Goal: Task Accomplishment & Management: Manage account settings

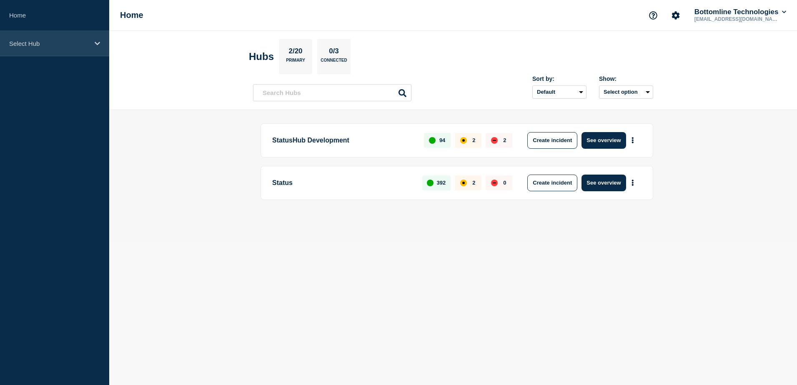
click at [76, 55] on div "Select Hub" at bounding box center [54, 43] width 109 height 25
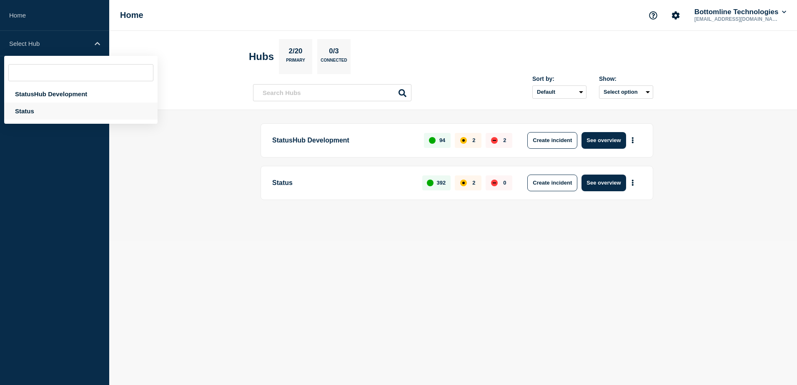
click at [59, 112] on div "Status" at bounding box center [80, 110] width 153 height 17
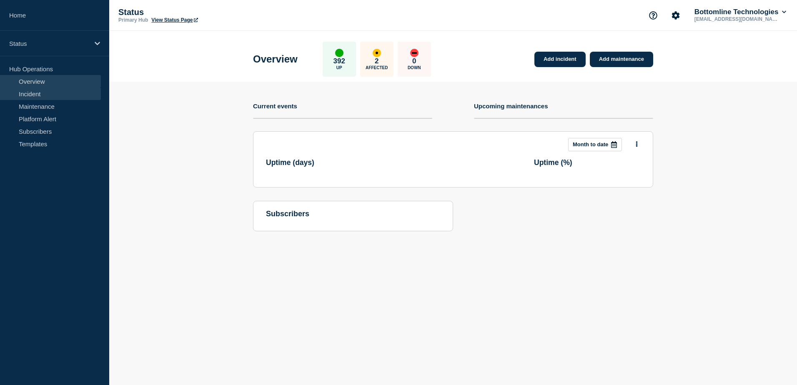
click at [52, 94] on link "Incident" at bounding box center [50, 93] width 101 height 12
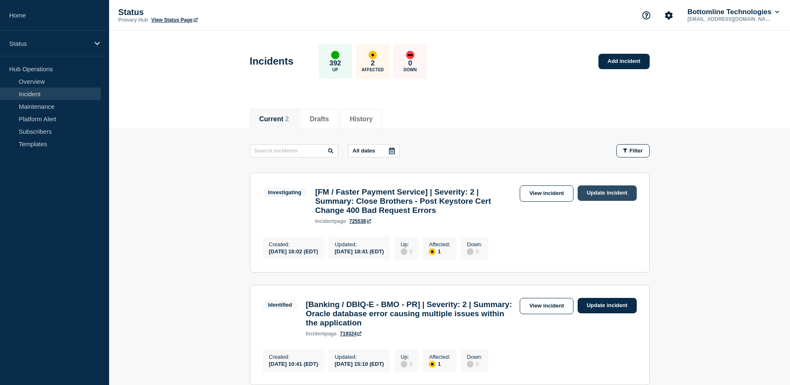
click at [609, 193] on link "Update incident" at bounding box center [607, 192] width 59 height 15
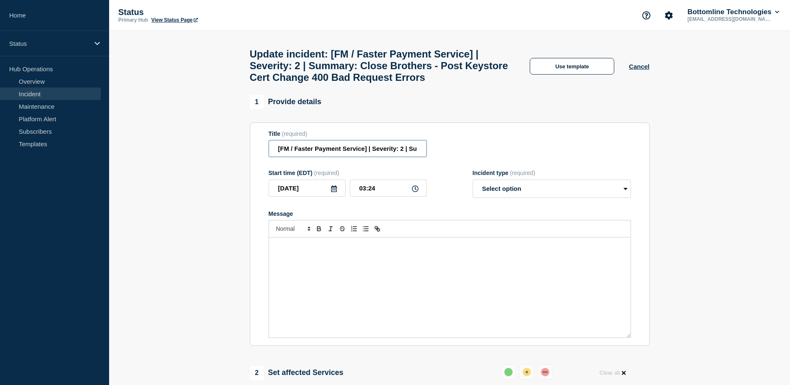
click at [403, 154] on input "[FM / Faster Payment Service] | Severity: 2 | Summary: Close Brothers - Post Ke…" at bounding box center [348, 148] width 158 height 17
type input "[FM / Faster Payment Service] | Severity: 1 | Summary: Close Brothers - Post Ke…"
click at [520, 198] on select "Select option Investigating Identified Monitoring Resolved" at bounding box center [552, 189] width 158 height 18
select select "investigating"
click at [473, 185] on select "Select option Investigating Identified Monitoring Resolved" at bounding box center [552, 189] width 158 height 18
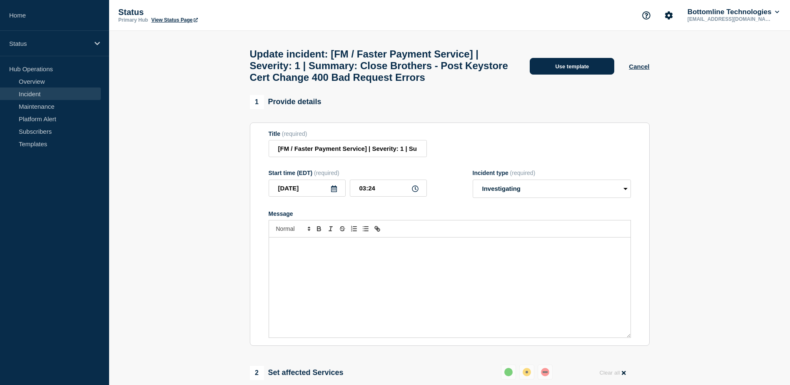
click at [560, 66] on button "Use template" at bounding box center [572, 66] width 85 height 17
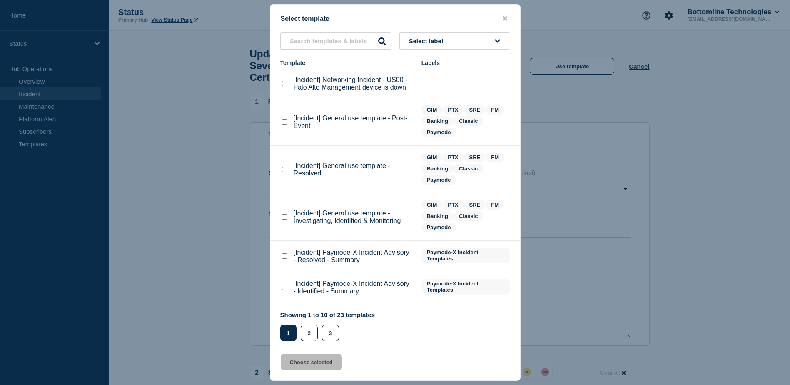
click at [445, 44] on span "Select label" at bounding box center [428, 40] width 38 height 7
type input "GIM"
click at [287, 218] on checkbox"] "[Incident] General use template - Investigating, Identified & Monitoring checkb…" at bounding box center [284, 216] width 5 height 5
checkbox checkbox"] "true"
click at [320, 364] on button "Choose selected" at bounding box center [311, 362] width 61 height 17
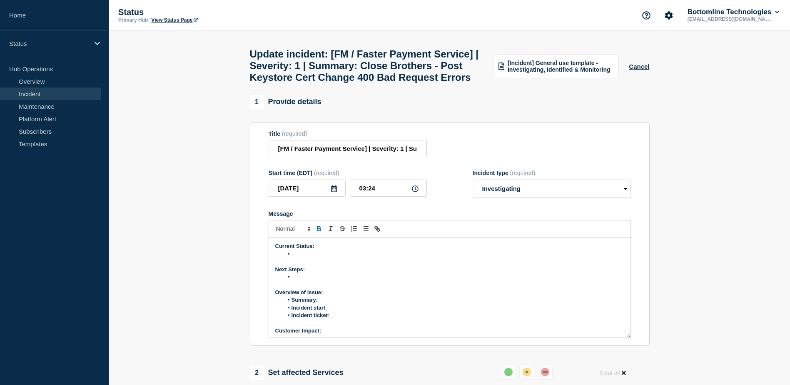
click at [297, 258] on li "Message" at bounding box center [453, 253] width 341 height 7
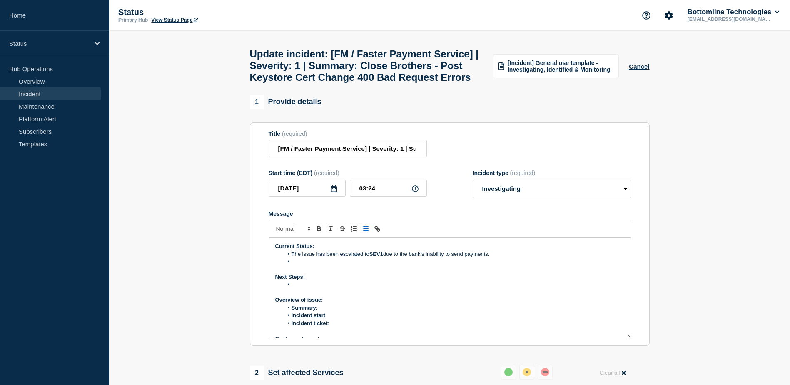
click at [305, 265] on li "Message" at bounding box center [453, 261] width 341 height 7
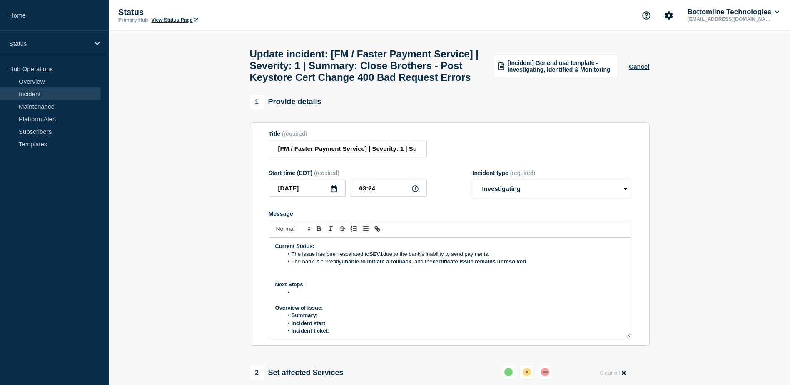
click at [300, 296] on li "Message" at bounding box center [453, 292] width 341 height 7
click at [296, 304] on li "Message" at bounding box center [453, 299] width 341 height 7
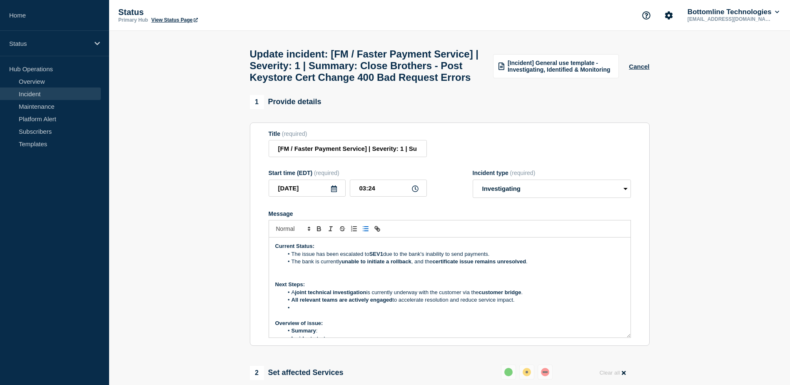
click at [300, 312] on li "Message" at bounding box center [453, 307] width 341 height 7
drag, startPoint x: 290, startPoint y: 311, endPoint x: 540, endPoint y: 327, distance: 250.5
click at [540, 312] on ol "A joint technical investigation is currently underway with the customer via the…" at bounding box center [449, 300] width 349 height 23
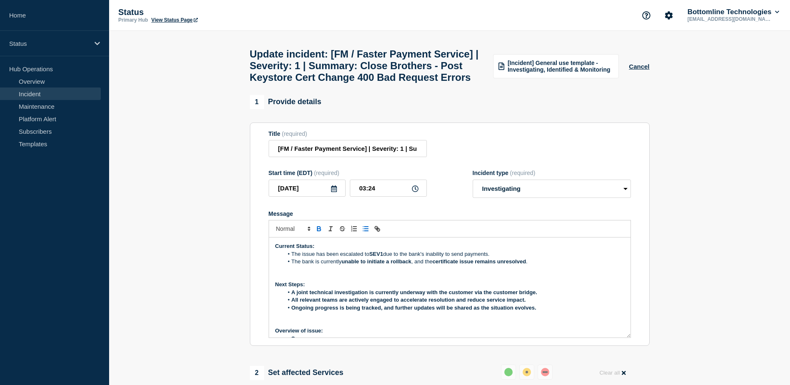
click at [563, 312] on li "Ongoing progress is being tracked, and further updates will be shared as the si…" at bounding box center [453, 307] width 341 height 7
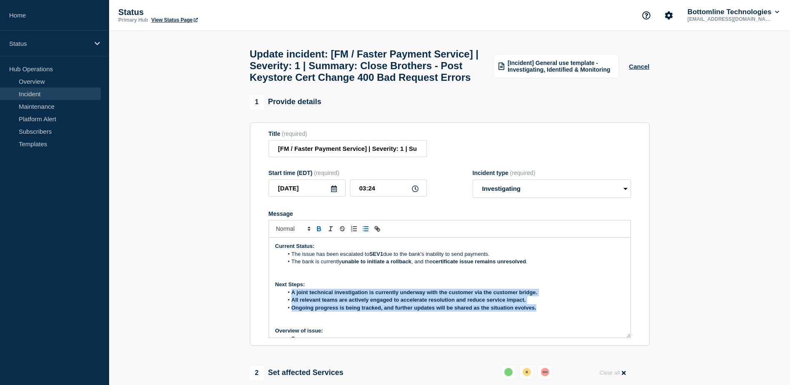
drag, startPoint x: 293, startPoint y: 311, endPoint x: 541, endPoint y: 327, distance: 248.4
click at [541, 312] on ol "A joint technical investigation is currently underway with the customer via the…" at bounding box center [449, 300] width 349 height 23
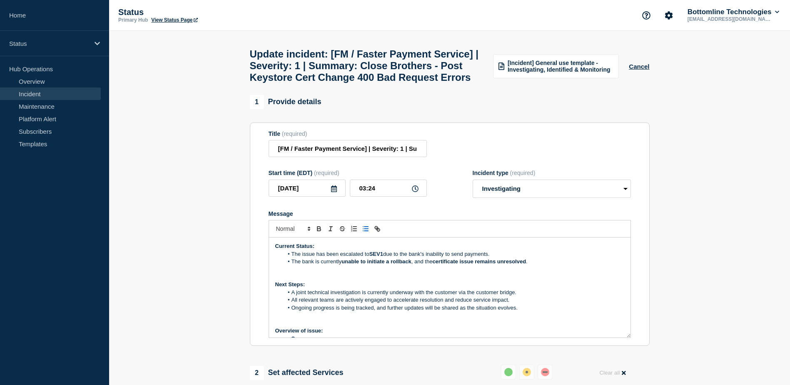
click at [541, 288] on p "Next Steps:" at bounding box center [449, 284] width 349 height 7
click at [341, 258] on li "The issue has been escalated to SEV1 due to the bank's inability to send paymen…" at bounding box center [453, 253] width 341 height 7
click at [338, 258] on li "The issue has been escalated to SEV1 due to the bank's inability to send paymen…" at bounding box center [453, 253] width 341 height 7
drag, startPoint x: 291, startPoint y: 281, endPoint x: 437, endPoint y: 290, distance: 146.5
click at [437, 290] on div "Current Status: The issue has been again escalated to SEV1 due to the bank's in…" at bounding box center [450, 287] width 362 height 100
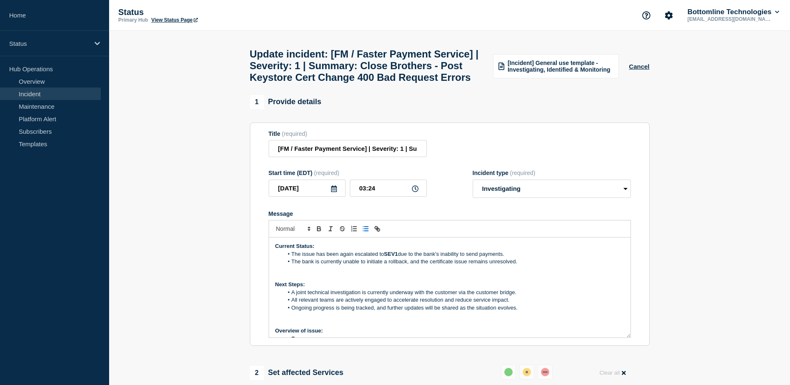
click at [438, 273] on p "Message" at bounding box center [449, 269] width 349 height 7
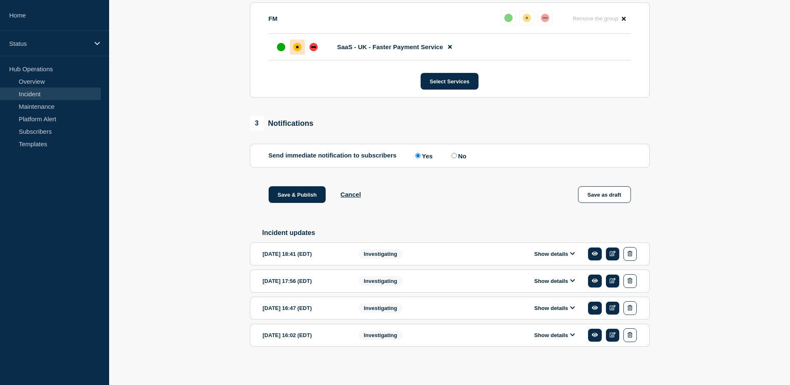
scroll to position [414, 0]
click at [533, 251] on button "Show details" at bounding box center [555, 253] width 46 height 7
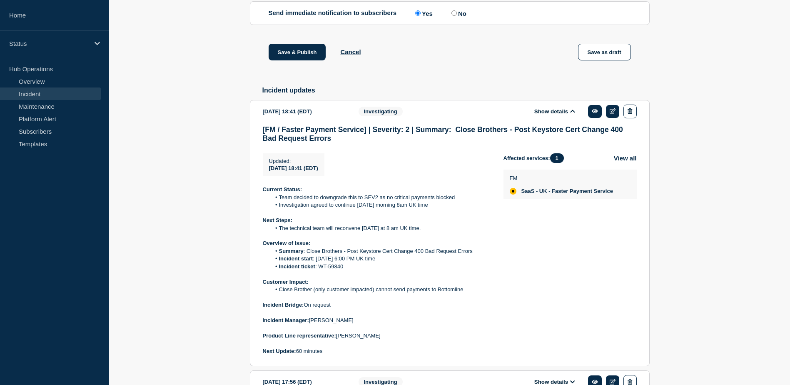
scroll to position [549, 0]
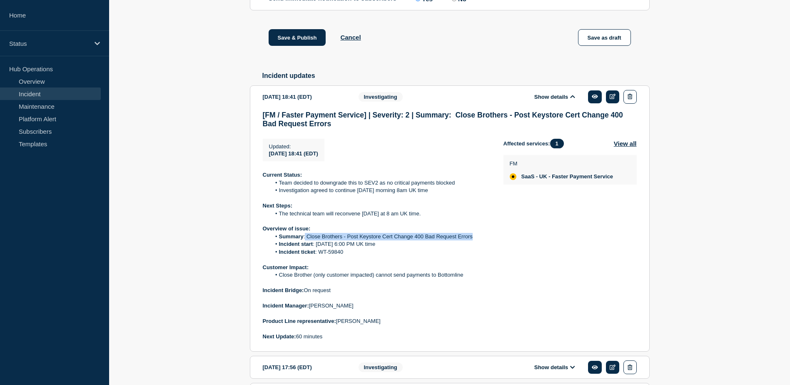
drag, startPoint x: 305, startPoint y: 258, endPoint x: 475, endPoint y: 261, distance: 169.2
click at [475, 240] on li "Summary : Close Brothers - Post Keystore Cert Change 400 Bad Request Errors" at bounding box center [381, 236] width 220 height 7
copy li "Close Brothers - Post Keystore Cert Change 400 Bad Request Errors"
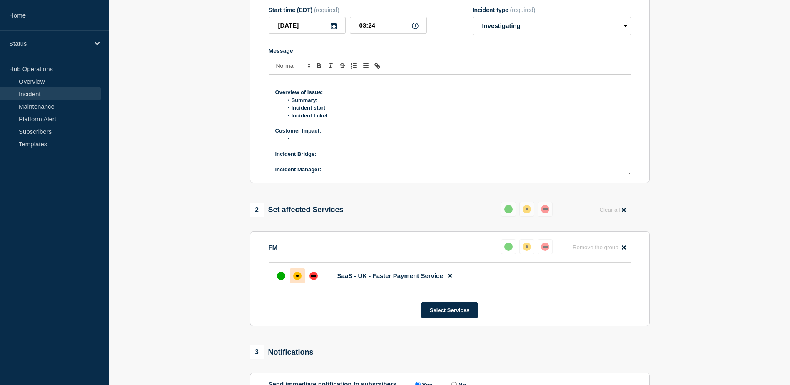
scroll to position [75, 0]
click at [324, 105] on li "Summary :" at bounding box center [453, 100] width 341 height 7
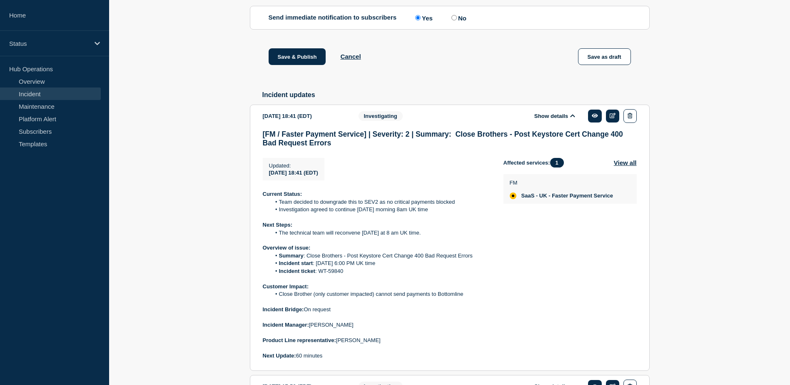
scroll to position [532, 0]
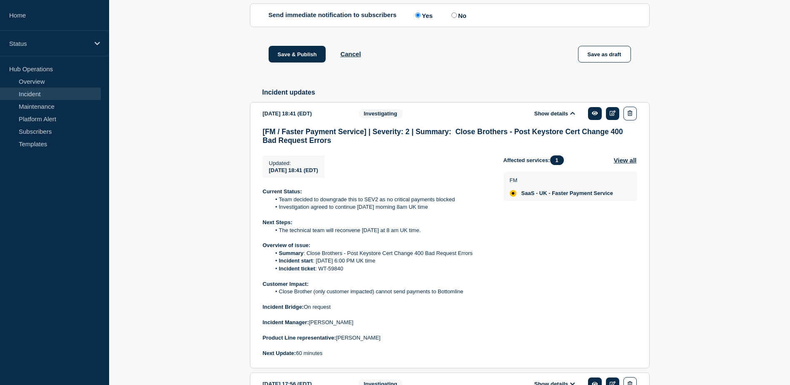
drag, startPoint x: 316, startPoint y: 282, endPoint x: 391, endPoint y: 281, distance: 75.4
click at [391, 265] on li "Incident start : [DATE] 6:00 PM UK time" at bounding box center [381, 260] width 220 height 7
copy li "[DATE] 6:00 PM UK time"
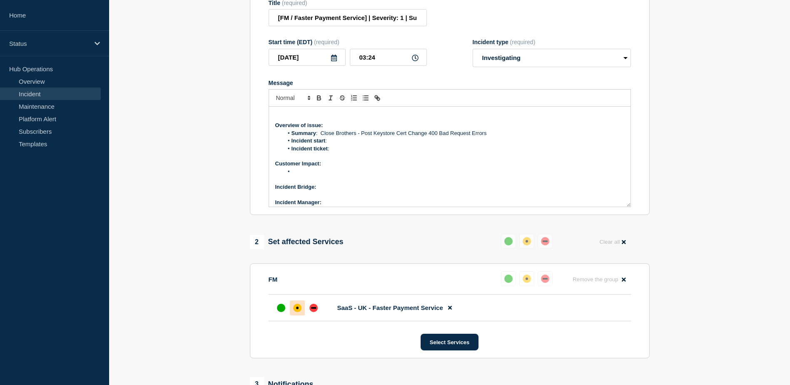
scroll to position [130, 0]
click at [333, 145] on li "Incident start :" at bounding box center [453, 140] width 341 height 7
click at [337, 153] on li "Incident ticket :" at bounding box center [453, 148] width 341 height 7
click at [292, 153] on span "Message" at bounding box center [292, 148] width 0 height 7
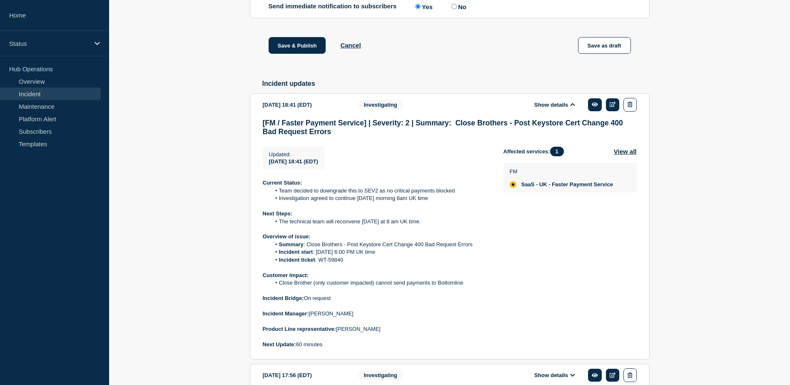
scroll to position [542, 0]
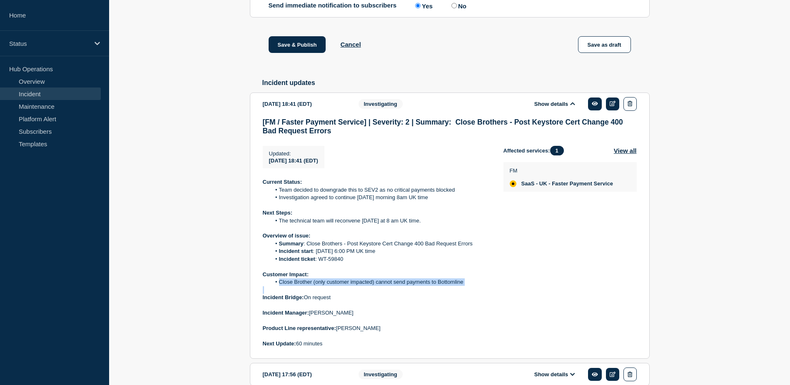
drag, startPoint x: 280, startPoint y: 305, endPoint x: 393, endPoint y: 312, distance: 113.9
click at [393, 312] on div "Current Status: Team decided to downgrade this to SEV2 as no critical payments …" at bounding box center [376, 262] width 227 height 169
copy li "Close Brother (only customer impacted) cannot send payments to Bottomline"
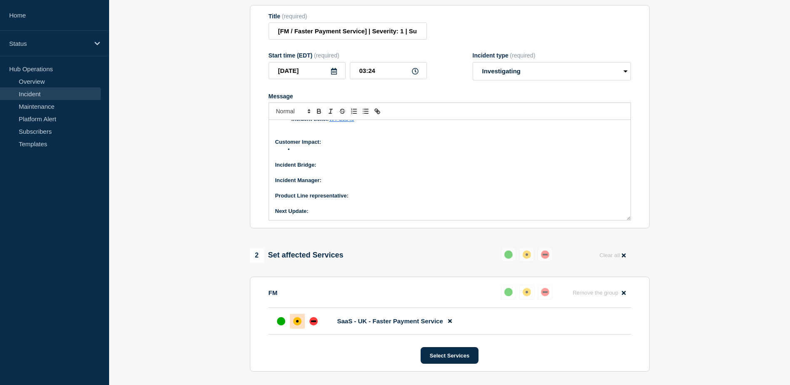
scroll to position [117, 0]
click at [309, 154] on li "Message" at bounding box center [453, 149] width 341 height 7
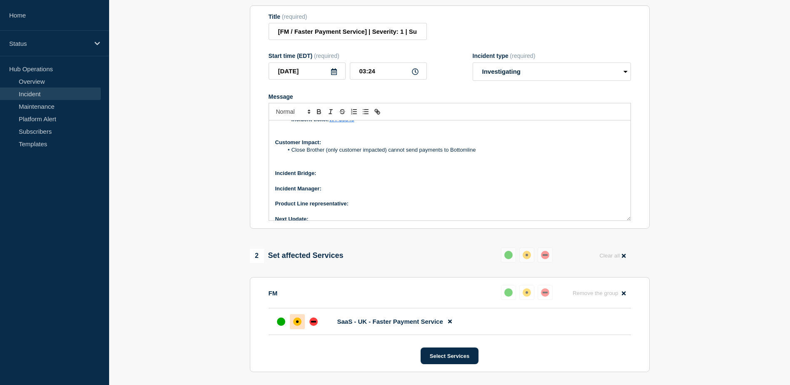
click at [334, 177] on p "Incident Bridge:" at bounding box center [449, 173] width 349 height 7
click at [331, 192] on p "Incident Manager:" at bounding box center [449, 188] width 349 height 7
click at [361, 207] on p "Product Line representative:" at bounding box center [449, 203] width 349 height 7
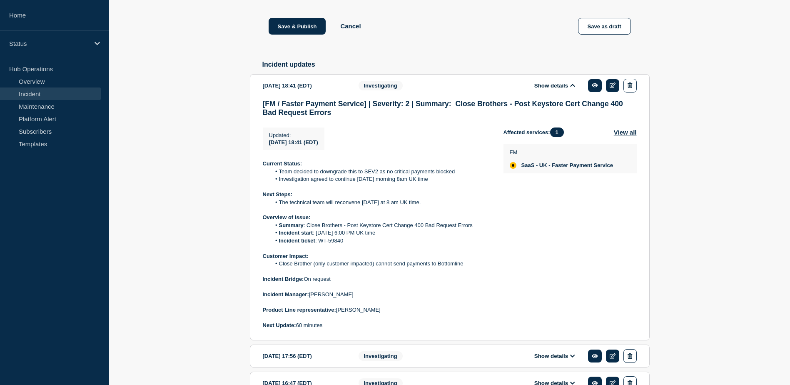
scroll to position [560, 0]
click at [380, 313] on p "Product Line representative: [PERSON_NAME]" at bounding box center [376, 309] width 227 height 7
drag, startPoint x: 338, startPoint y: 330, endPoint x: 382, endPoint y: 333, distance: 44.3
click at [382, 313] on p "Product Line representative: [PERSON_NAME]" at bounding box center [376, 309] width 227 height 7
copy p "[PERSON_NAME]"
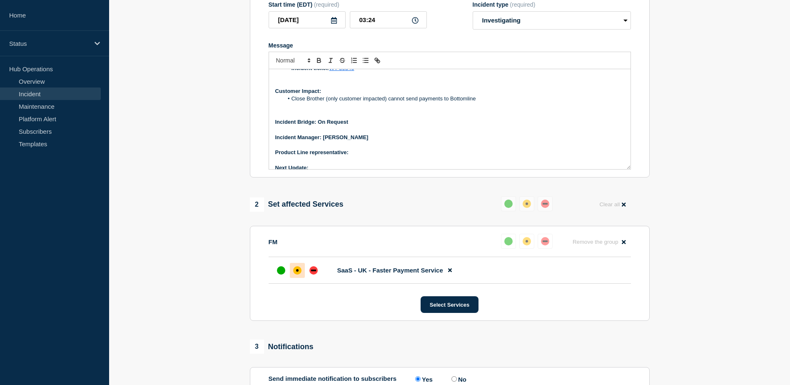
scroll to position [167, 0]
click at [361, 157] on p "Product Line representative:" at bounding box center [449, 153] width 349 height 7
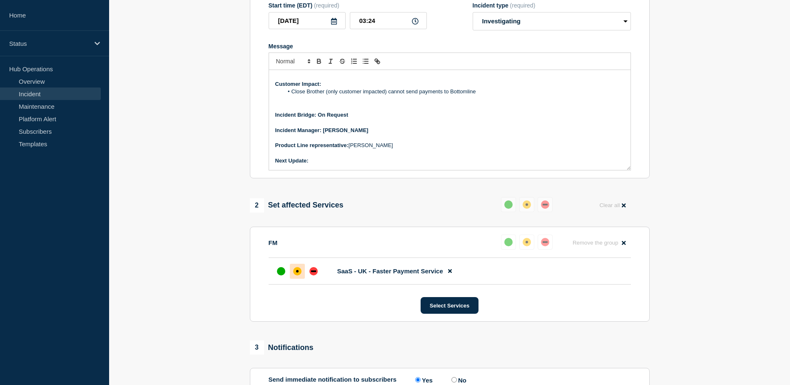
click at [322, 165] on p "Next Update:" at bounding box center [449, 160] width 349 height 7
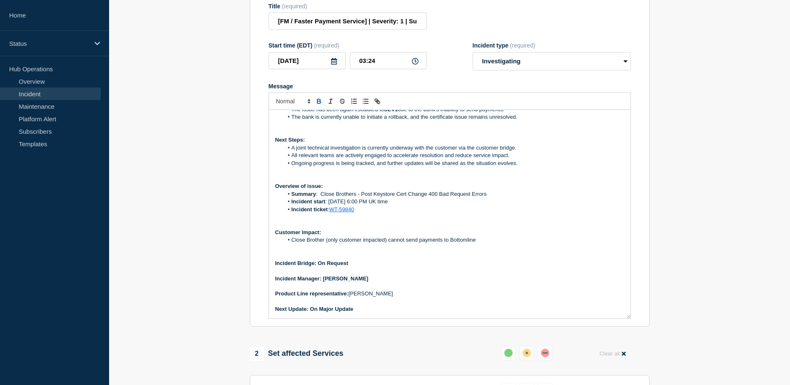
scroll to position [17, 0]
drag, startPoint x: 630, startPoint y: 225, endPoint x: 640, endPoint y: 331, distance: 106.3
click at [640, 325] on section "Title (required) [FM / Faster Payment Service] | Severity: 1 | Summary: Close B…" at bounding box center [450, 160] width 400 height 330
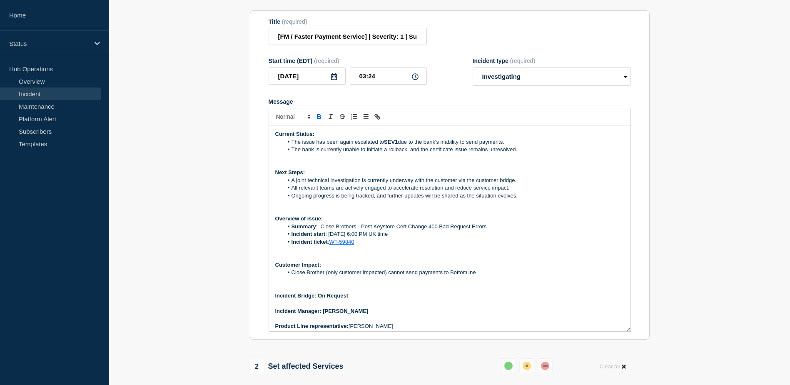
scroll to position [112, 0]
click at [518, 153] on li "The bank is currently unable to initiate a rollback, and the certificate issue …" at bounding box center [453, 148] width 341 height 7
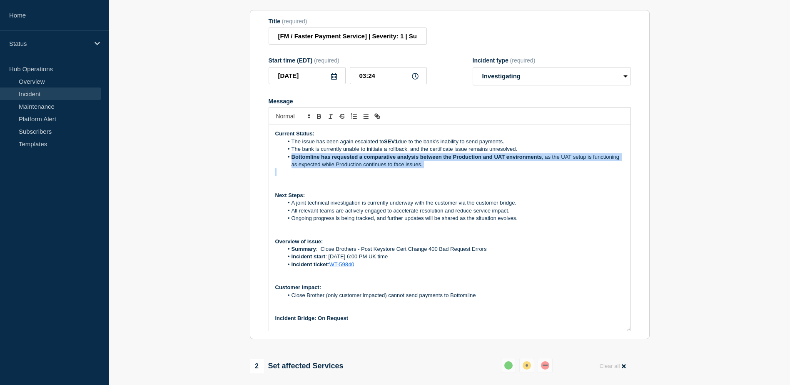
drag, startPoint x: 292, startPoint y: 176, endPoint x: 384, endPoint y: 190, distance: 92.2
click at [384, 190] on div "Current Status: The issue has been again escalated to SEV1 due to the bank's in…" at bounding box center [450, 228] width 362 height 206
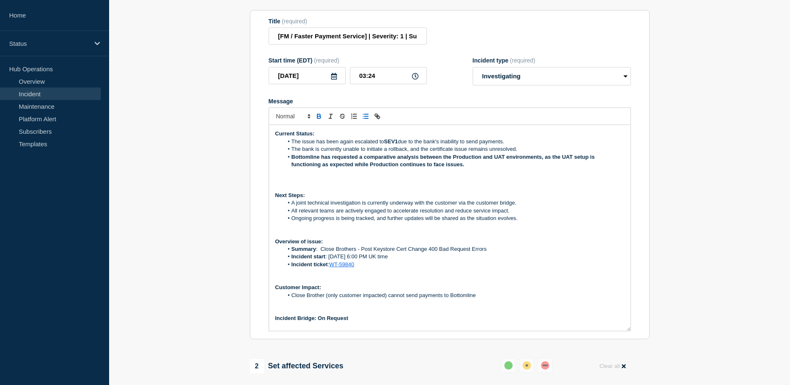
click at [468, 184] on p "Message" at bounding box center [449, 179] width 349 height 7
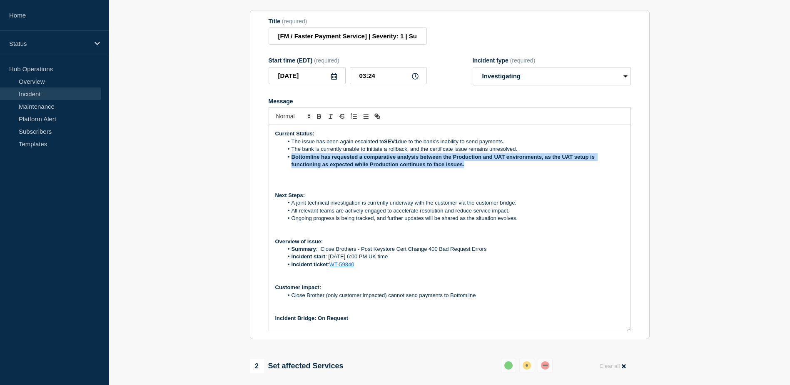
drag, startPoint x: 292, startPoint y: 175, endPoint x: 465, endPoint y: 184, distance: 172.7
click at [465, 169] on li "Bottomline has requested a comparative analysis between the Production and UAT …" at bounding box center [453, 160] width 341 height 15
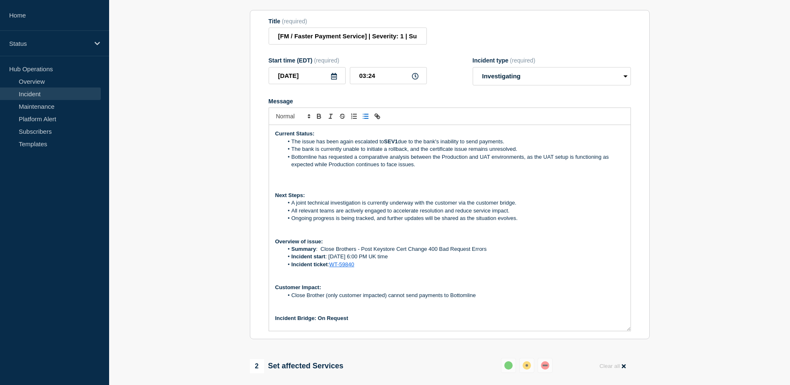
click at [495, 184] on p "Message" at bounding box center [449, 179] width 349 height 7
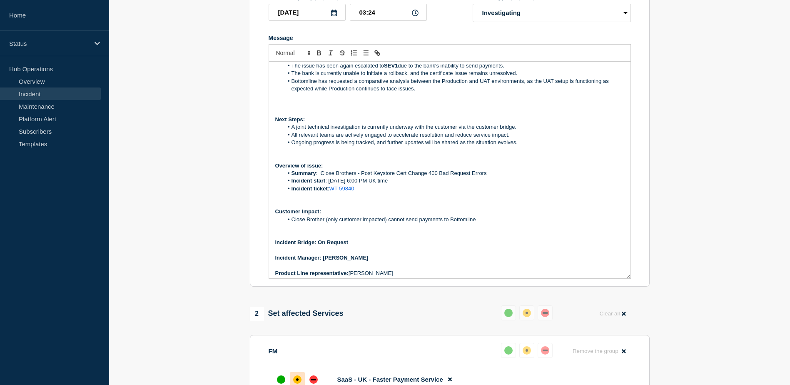
scroll to position [0, 0]
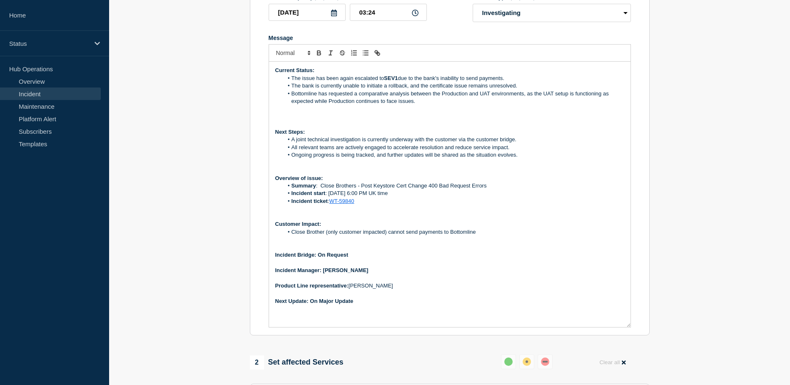
drag, startPoint x: 627, startPoint y: 286, endPoint x: 636, endPoint y: 350, distance: 64.8
click at [636, 336] on section "Title (required) [FM / Faster Payment Service] | Severity: 1 | Summary: Close B…" at bounding box center [450, 141] width 400 height 389
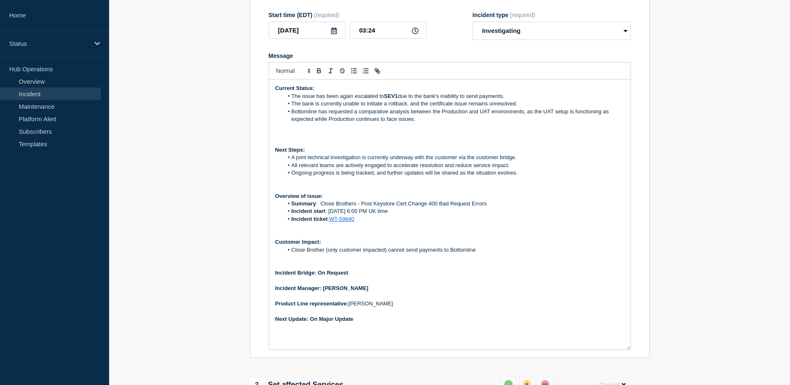
scroll to position [158, 0]
click at [417, 123] on li "Bottomline has requested a comparative analysis between the Production and UAT …" at bounding box center [453, 114] width 341 height 15
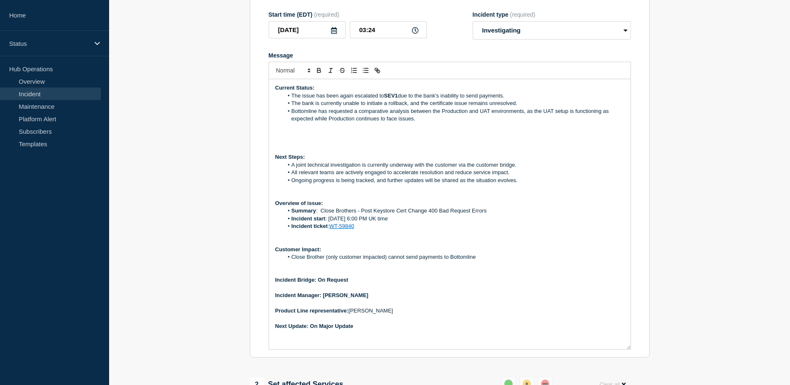
click at [518, 184] on li "Ongoing progress is being tracked, and further updates will be shared as the si…" at bounding box center [453, 180] width 341 height 7
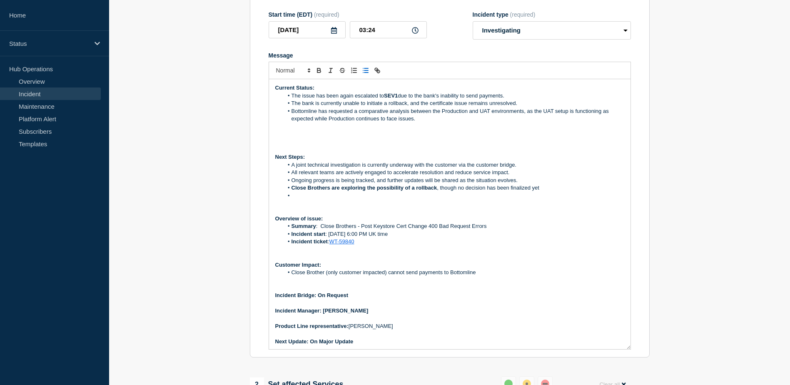
click at [305, 200] on li "Message" at bounding box center [453, 195] width 341 height 7
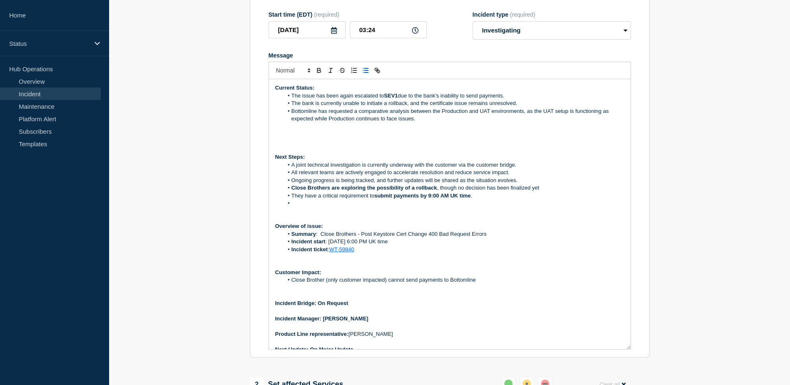
click at [304, 207] on li "Message" at bounding box center [453, 203] width 341 height 7
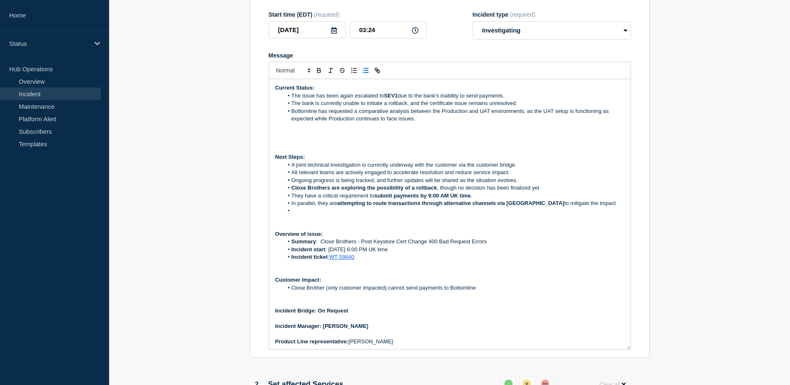
drag, startPoint x: 292, startPoint y: 185, endPoint x: 590, endPoint y: 224, distance: 300.9
click at [590, 215] on ol "A joint technical investigation is currently underway with the customer via the…" at bounding box center [449, 188] width 349 height 54
copy ol "A joint technical investigation is currently underway with the customer via the…"
click at [581, 207] on li "In parallel, they are attempting to route transactions through alternative chan…" at bounding box center [453, 203] width 341 height 7
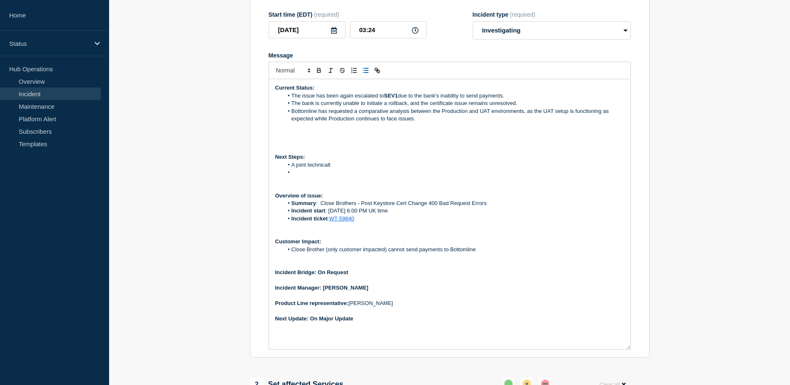
click at [295, 176] on li "Message" at bounding box center [453, 172] width 341 height 7
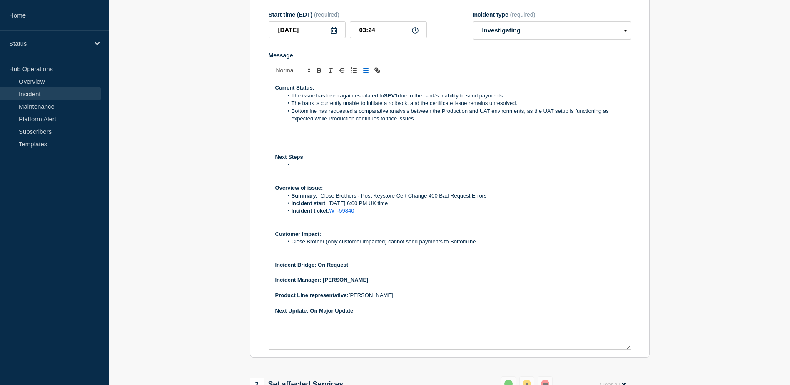
click at [305, 169] on li "Message" at bounding box center [453, 164] width 341 height 7
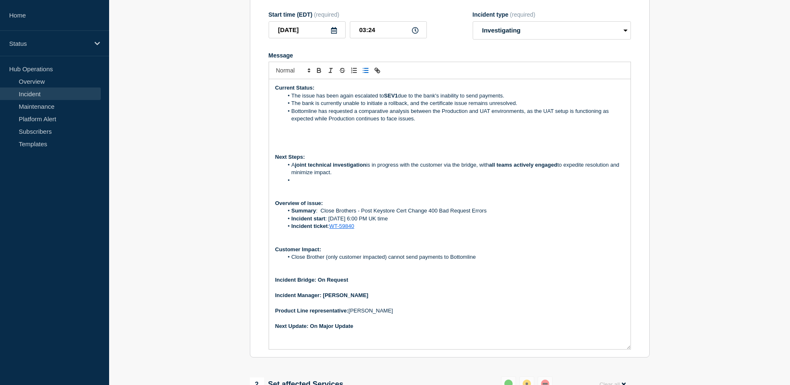
click at [302, 184] on li "Message" at bounding box center [453, 180] width 341 height 7
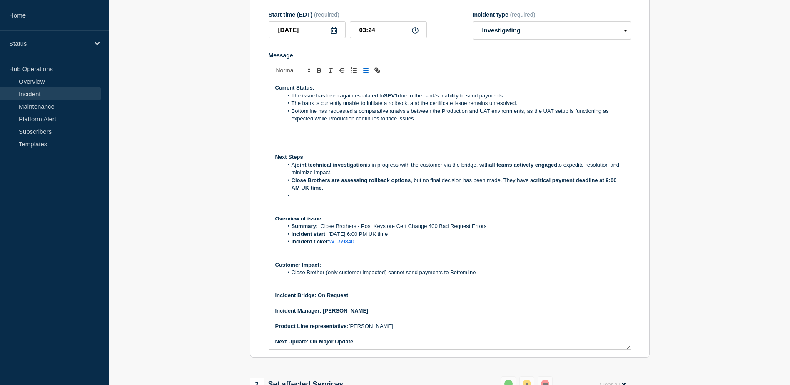
click at [310, 200] on li "Message" at bounding box center [453, 195] width 341 height 7
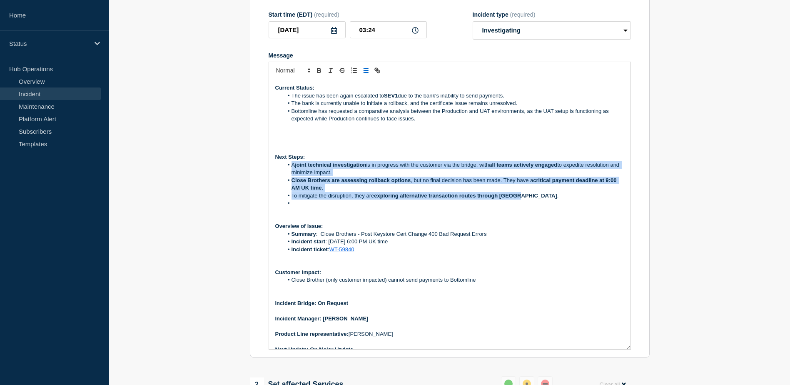
drag, startPoint x: 291, startPoint y: 183, endPoint x: 517, endPoint y: 216, distance: 228.6
click at [517, 207] on ol "A joint technical investigation is in progress with the customer via the bridge…" at bounding box center [449, 184] width 349 height 46
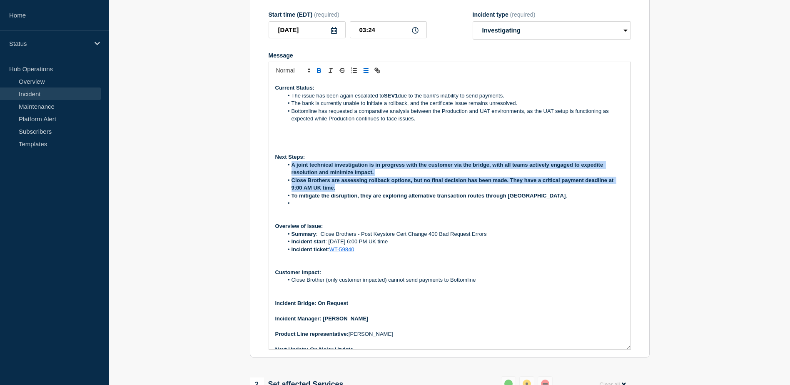
click at [517, 199] on strong "To mitigate the disruption, they are exploring alternative transaction routes t…" at bounding box center [429, 195] width 275 height 6
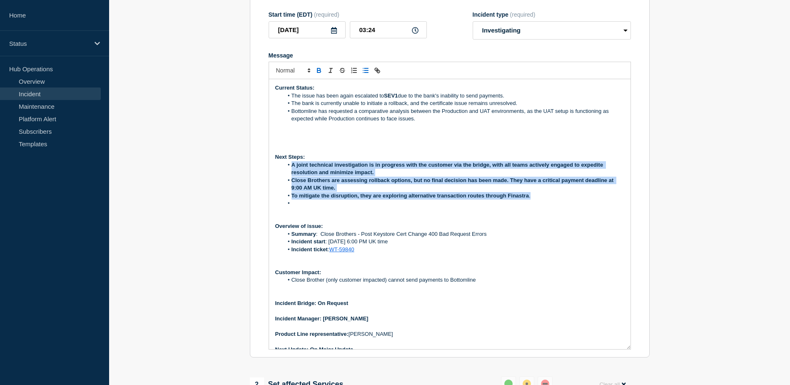
drag, startPoint x: 292, startPoint y: 185, endPoint x: 495, endPoint y: 217, distance: 205.5
click at [495, 207] on ol "A joint technical investigation is in progress with the customer via the bridge…" at bounding box center [449, 184] width 349 height 46
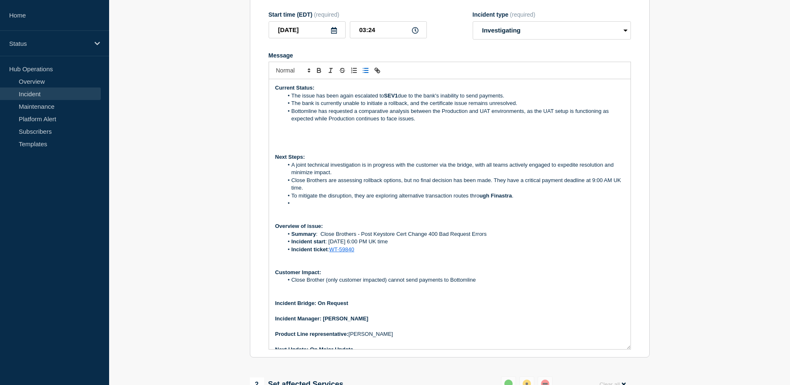
click at [556, 207] on li "Message" at bounding box center [453, 203] width 341 height 7
drag, startPoint x: 520, startPoint y: 215, endPoint x: 481, endPoint y: 215, distance: 38.7
click at [481, 200] on li "To mitigate the disruption, they are exploring alternative transaction routes t…" at bounding box center [453, 195] width 341 height 7
click at [531, 215] on p "Message" at bounding box center [449, 210] width 349 height 7
drag, startPoint x: 470, startPoint y: 215, endPoint x: 517, endPoint y: 215, distance: 46.7
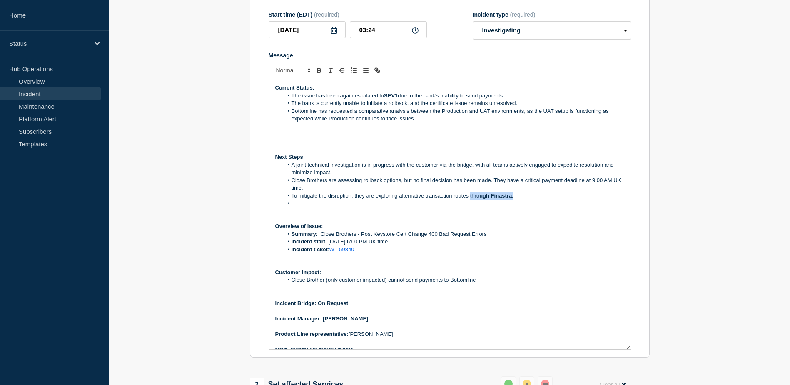
click at [517, 200] on li "To mitigate the disruption, they are exploring alternative transaction routes t…" at bounding box center [453, 195] width 341 height 7
click at [526, 200] on li "To mitigate the disruption, they are exploring alternative transaction routes t…" at bounding box center [453, 195] width 341 height 7
drag, startPoint x: 537, startPoint y: 200, endPoint x: 522, endPoint y: 200, distance: 15.0
click at [522, 192] on li "Close Brothers is assessing rollback options, but no final decision has been ma…" at bounding box center [453, 184] width 341 height 15
click at [572, 200] on li "To mitigate the disruption, they are exploring alternative transaction routes t…" at bounding box center [453, 195] width 341 height 7
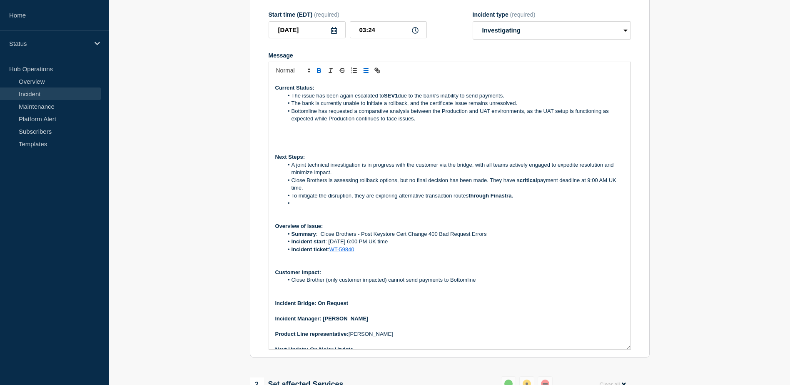
click at [291, 207] on li "Message" at bounding box center [453, 203] width 341 height 7
click at [420, 123] on li "Bottomline has requested a comparative analysis between the Production and UAT …" at bounding box center [453, 114] width 341 height 15
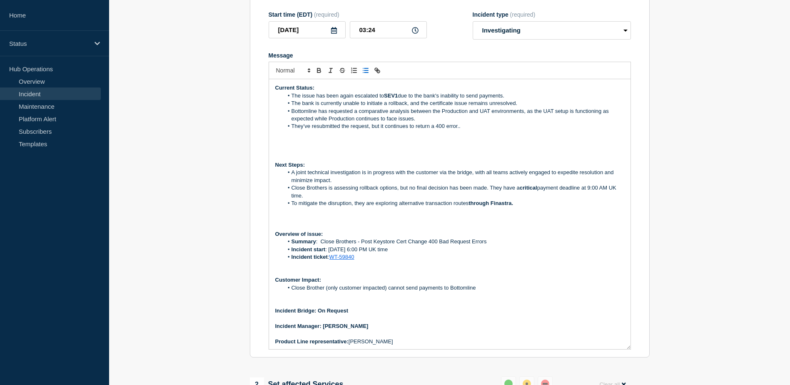
click at [298, 123] on li "Bottomline has requested a comparative analysis between the Production and UAT …" at bounding box center [453, 114] width 341 height 15
click at [342, 100] on li "The issue has been again escalated to SEV1 due to the bank's inability to send …" at bounding box center [453, 95] width 341 height 7
drag, startPoint x: 513, startPoint y: 222, endPoint x: 471, endPoint y: 222, distance: 42.5
click at [471, 206] on strong "through Finastra." at bounding box center [491, 203] width 45 height 6
click at [553, 222] on p "Message" at bounding box center [449, 218] width 349 height 7
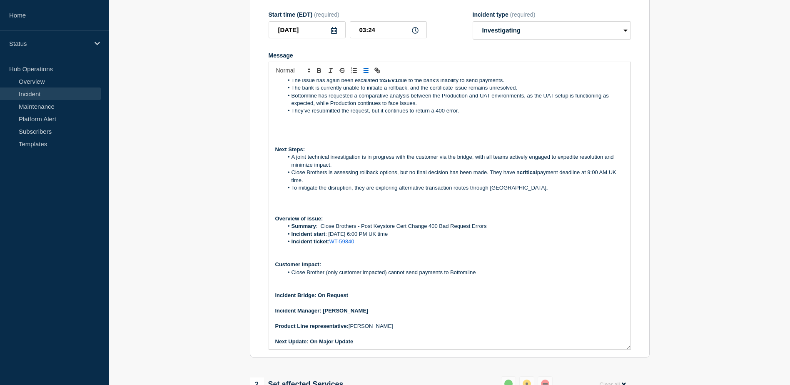
scroll to position [17, 0]
click at [485, 313] on p "Incident Manager: [PERSON_NAME]" at bounding box center [449, 309] width 349 height 7
drag, startPoint x: 322, startPoint y: 328, endPoint x: 361, endPoint y: 329, distance: 39.2
click at [361, 313] on p "Incident Manager: [PERSON_NAME]" at bounding box center [449, 309] width 349 height 7
click at [377, 306] on p "Message" at bounding box center [449, 301] width 349 height 7
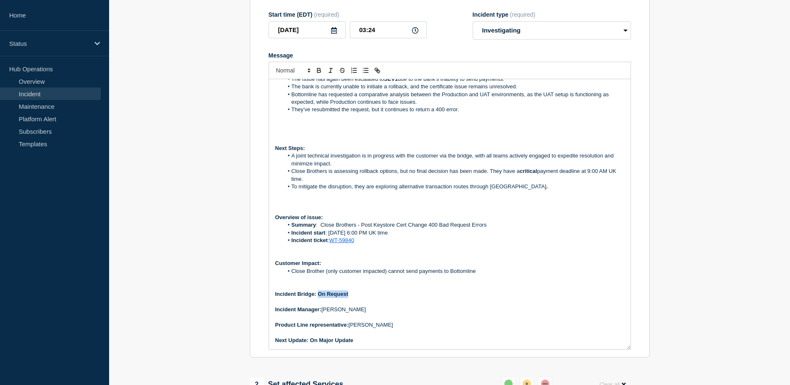
drag, startPoint x: 319, startPoint y: 313, endPoint x: 352, endPoint y: 313, distance: 33.3
click at [352, 298] on p "Incident Bridge: On Request" at bounding box center [449, 293] width 349 height 7
click at [507, 267] on p "Customer Impact:" at bounding box center [449, 263] width 349 height 7
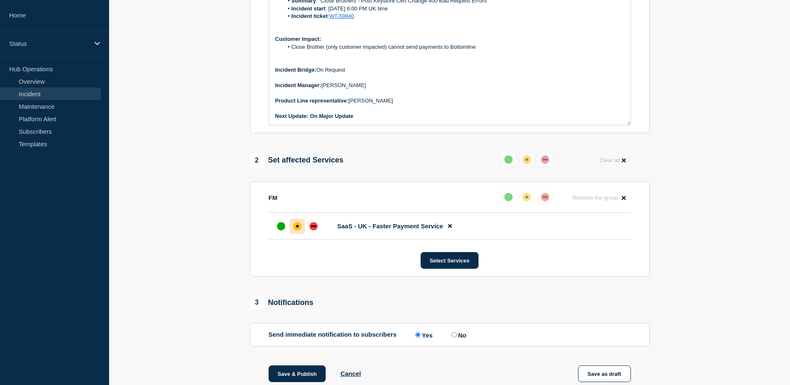
scroll to position [382, 0]
click at [316, 227] on div "down" at bounding box center [313, 227] width 5 height 2
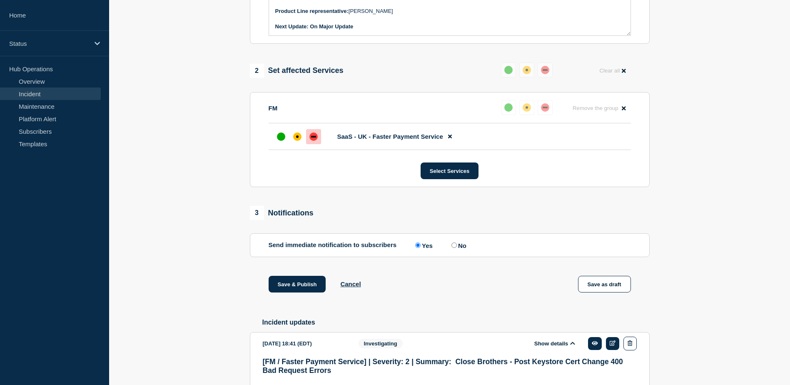
scroll to position [472, 0]
click at [301, 292] on button "Save & Publish" at bounding box center [297, 283] width 57 height 17
